Goal: Information Seeking & Learning: Check status

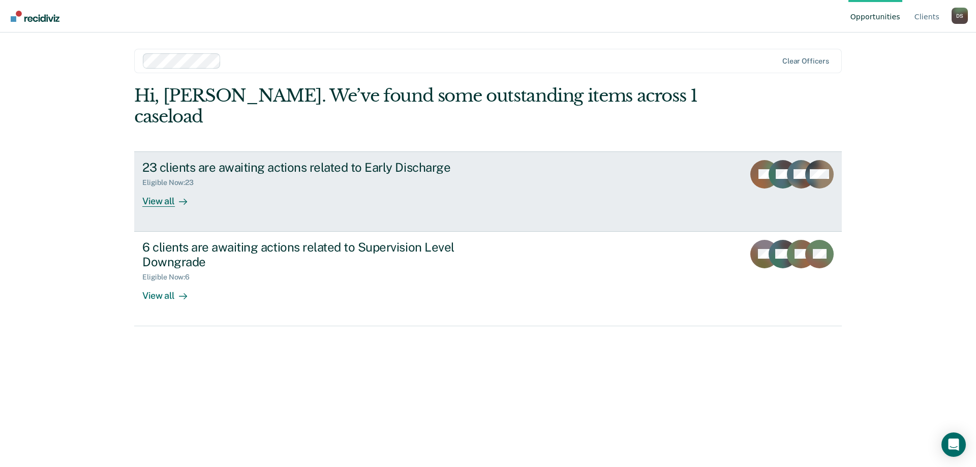
click at [169, 187] on div "View all" at bounding box center [170, 197] width 57 height 20
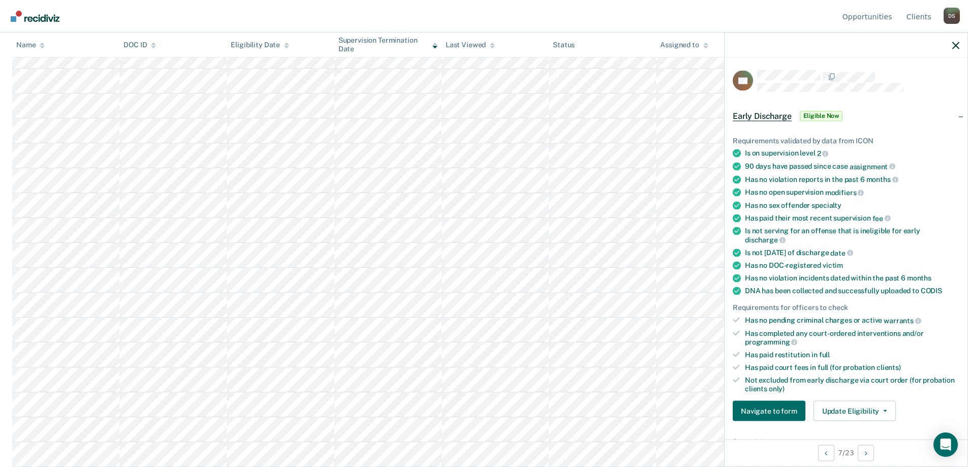
scroll to position [51, 0]
